Goal: Task Accomplishment & Management: Complete application form

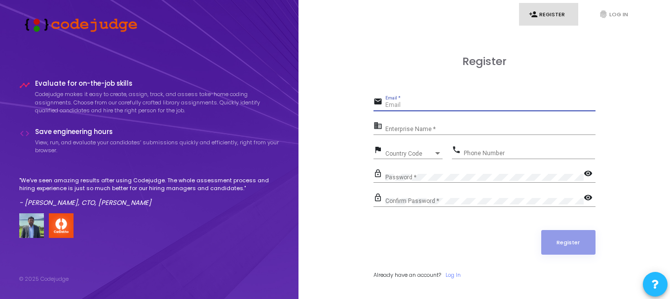
click at [424, 108] on input "Email *" at bounding box center [490, 105] width 210 height 7
type input "[PERSON_NAME][EMAIL_ADDRESS][DOMAIN_NAME]"
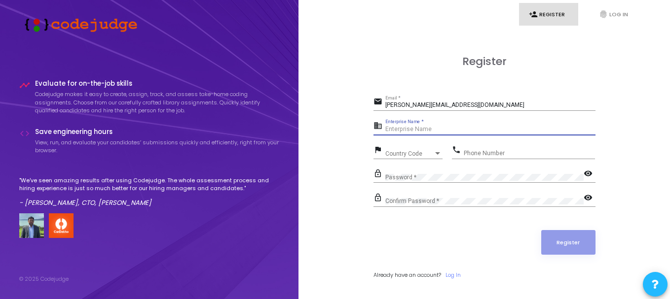
click at [405, 127] on input "Enterprise Name *" at bounding box center [490, 129] width 210 height 7
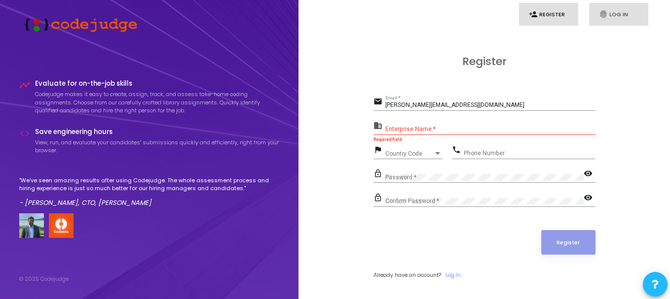
click at [620, 19] on link "fingerprint Log In" at bounding box center [618, 14] width 59 height 23
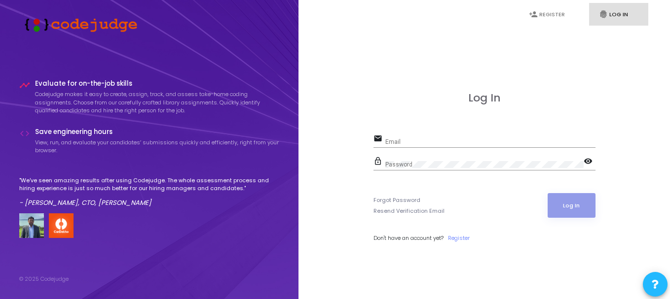
click at [418, 138] on div "Email" at bounding box center [490, 139] width 210 height 15
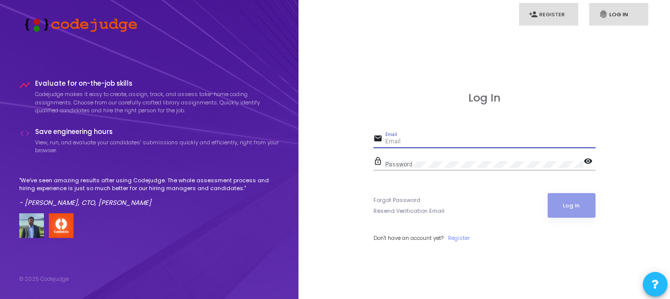
click at [557, 14] on link "person_add Register" at bounding box center [548, 14] width 59 height 23
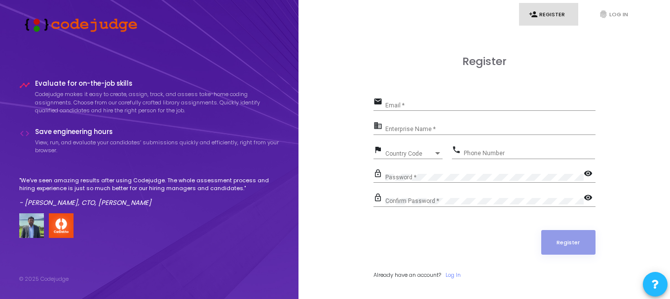
click at [418, 107] on input "Email *" at bounding box center [490, 105] width 210 height 7
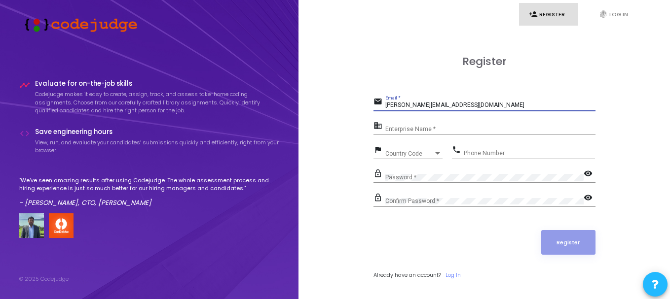
click at [412, 105] on input "[PERSON_NAME][EMAIL_ADDRESS][DOMAIN_NAME]" at bounding box center [490, 105] width 210 height 7
type input "[PERSON_NAME][EMAIL_ADDRESS][DOMAIN_NAME]"
click at [407, 129] on input "Enterprise Name *" at bounding box center [490, 129] width 210 height 7
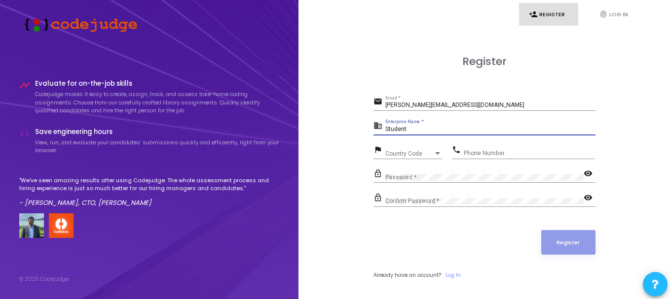
type input "Student"
click at [403, 154] on span "Country Code" at bounding box center [402, 153] width 35 height 6
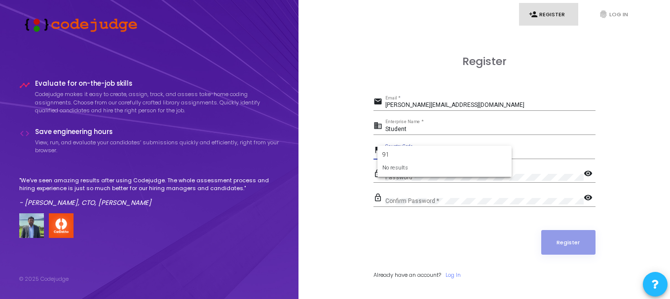
type input "9"
type input "+"
type input "i"
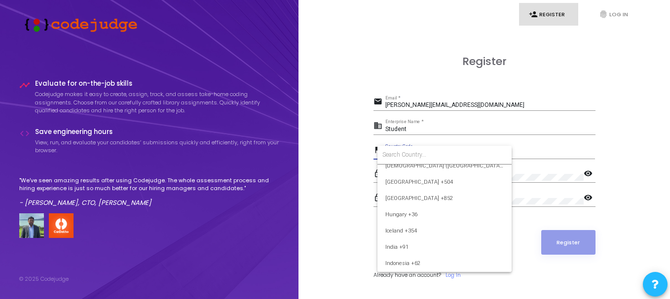
scroll to position [1488, 0]
click at [395, 251] on span "India +91" at bounding box center [444, 247] width 118 height 16
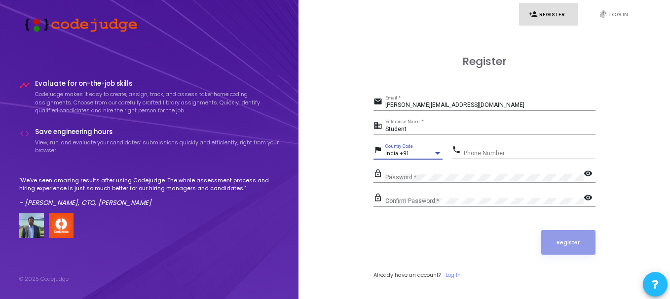
click at [524, 155] on input "Phone Number" at bounding box center [529, 153] width 131 height 7
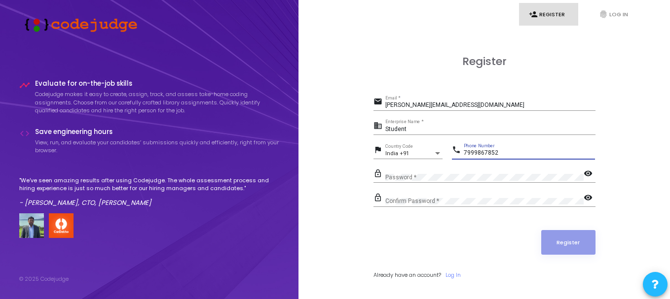
type input "7999867852"
click at [478, 174] on div "Password *" at bounding box center [484, 175] width 198 height 15
click at [590, 175] on mat-icon "visibility" at bounding box center [589, 175] width 12 height 12
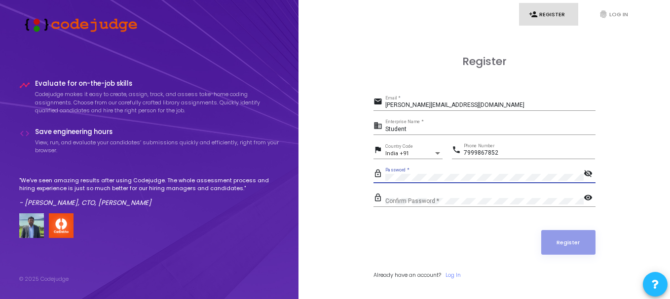
click at [382, 175] on div "lock_outline Password * visibility_off" at bounding box center [484, 175] width 222 height 16
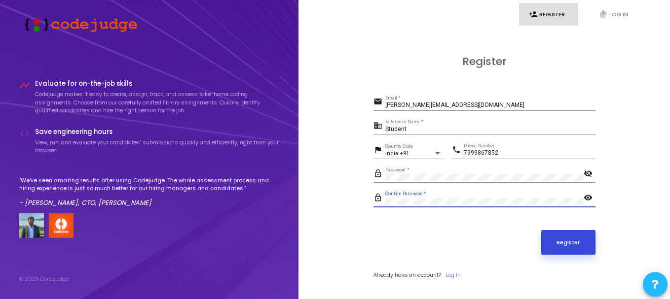
click at [584, 246] on button "Register" at bounding box center [568, 242] width 54 height 25
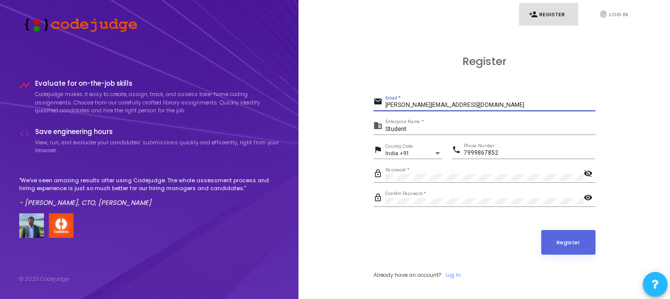
click at [480, 106] on input "[PERSON_NAME][EMAIL_ADDRESS][DOMAIN_NAME]" at bounding box center [490, 105] width 210 height 7
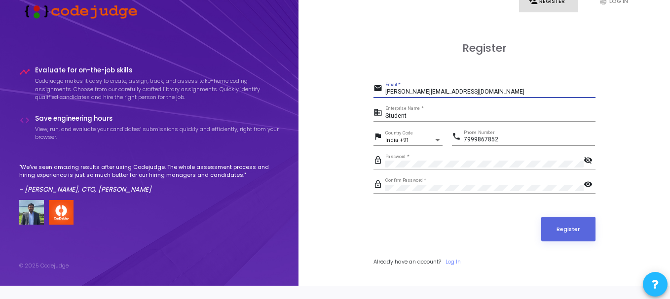
scroll to position [0, 0]
